Goal: Information Seeking & Learning: Get advice/opinions

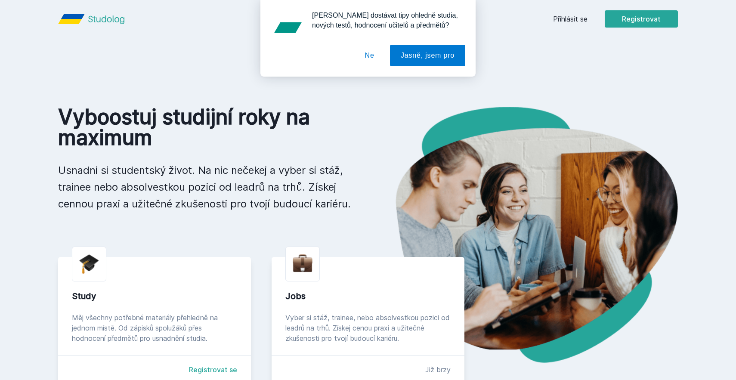
click at [577, 20] on div "[PERSON_NAME] dostávat tipy ohledně studia, nových testů, hodnocení učitelů a p…" at bounding box center [368, 38] width 736 height 77
click at [361, 59] on button "Ne" at bounding box center [369, 56] width 31 height 22
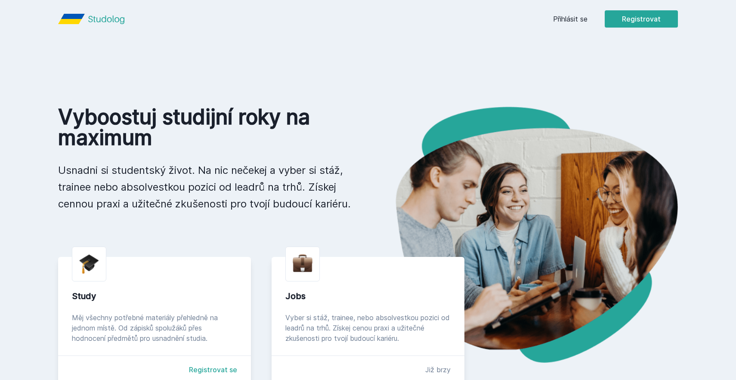
click at [579, 23] on link "Přihlásit se" at bounding box center [570, 19] width 34 height 10
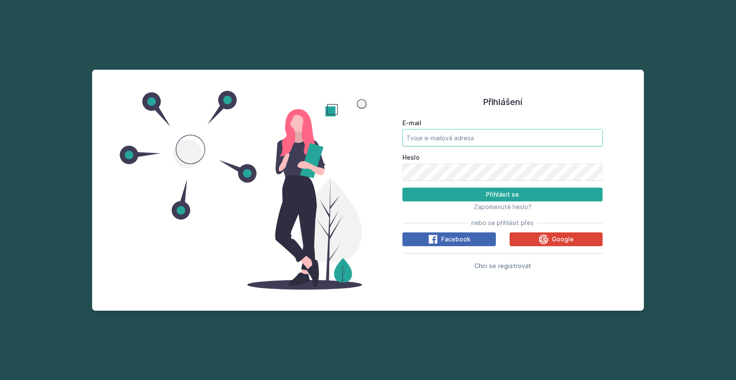
type input "[EMAIL_ADDRESS][DOMAIN_NAME]"
click at [502, 195] on button "Přihlásit se" at bounding box center [503, 195] width 200 height 14
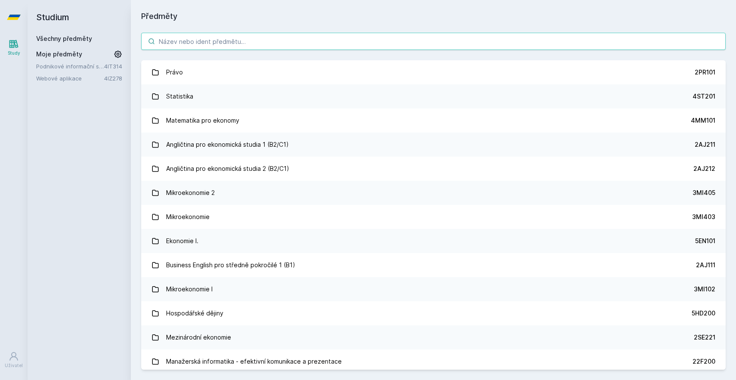
click at [195, 47] on input "search" at bounding box center [433, 41] width 585 height 17
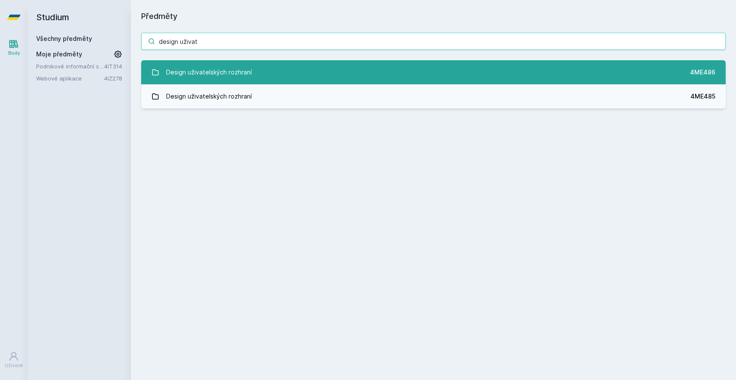
type input "design uživat"
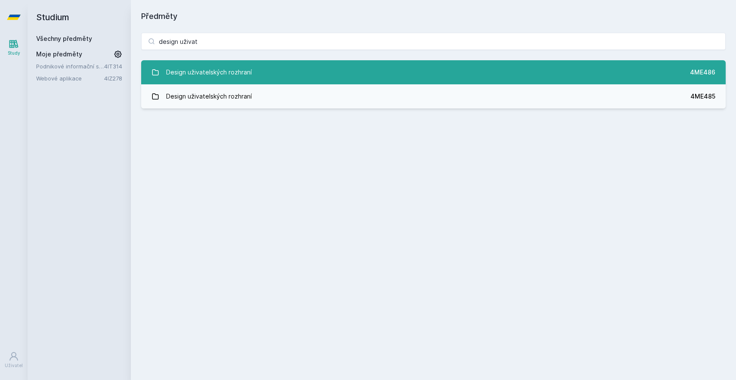
click at [255, 72] on link "Design uživatelských rozhraní 4ME486" at bounding box center [433, 72] width 585 height 24
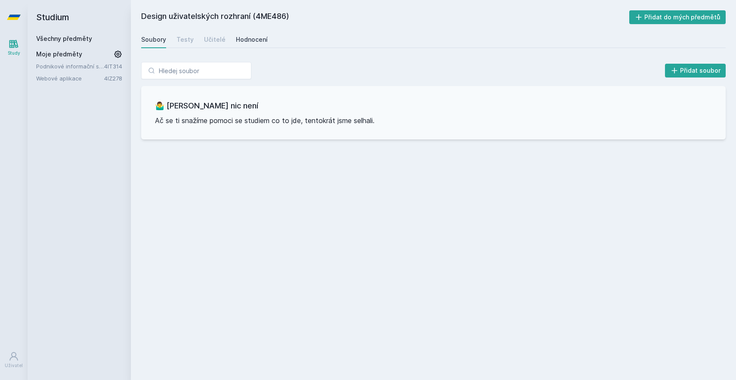
click at [239, 34] on link "Hodnocení" at bounding box center [252, 39] width 32 height 17
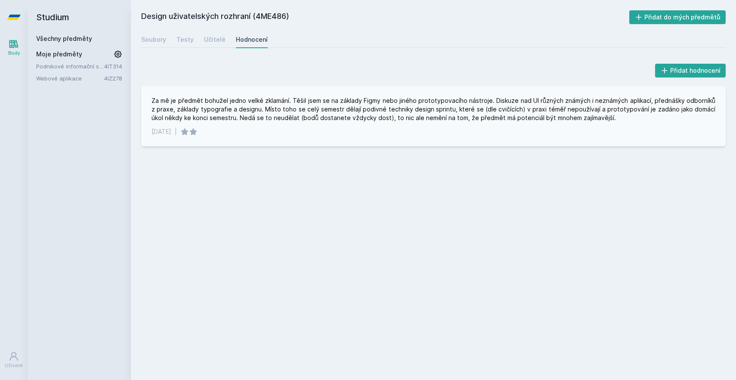
click at [572, 101] on div "Za mě je předmět bohužel jedno velké zklamání. Těšil jsem se na základy Figmy n…" at bounding box center [434, 109] width 564 height 26
click at [673, 144] on div "Za mě je předmět bohužel jedno velké zklamání. Těšil jsem se na základy Figmy n…" at bounding box center [433, 116] width 585 height 60
click at [361, 110] on div "Za mě je předmět bohužel jedno velké zklamání. Těšil jsem se na základy Figmy n…" at bounding box center [434, 109] width 564 height 26
click at [407, 111] on div "Za mě je předmět bohužel jedno velké zklamání. Těšil jsem se na základy Figmy n…" at bounding box center [434, 109] width 564 height 26
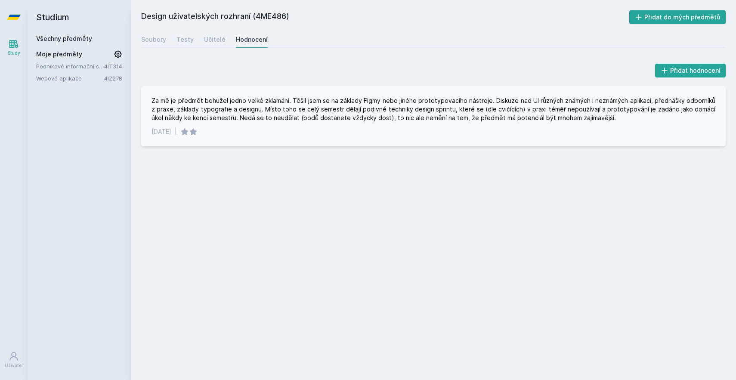
click at [502, 116] on div "Za mě je předmět bohužel jedno velké zklamání. Těšil jsem se na základy Figmy n…" at bounding box center [434, 109] width 564 height 26
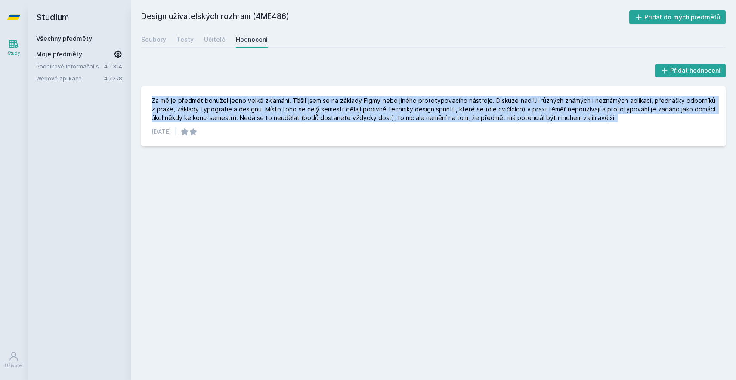
click at [527, 245] on div "Design uživatelských rozhraní (4ME486) Přidat do mých předmětů [GEOGRAPHIC_DATA…" at bounding box center [433, 190] width 585 height 360
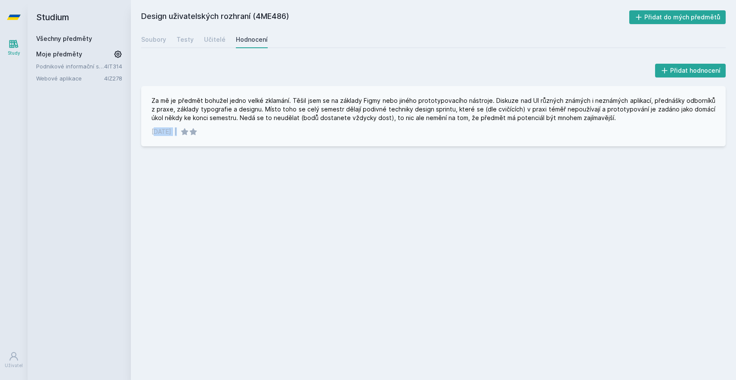
drag, startPoint x: 155, startPoint y: 132, endPoint x: 338, endPoint y: 132, distance: 183.0
click at [338, 132] on div "[DATE] |" at bounding box center [434, 131] width 564 height 9
